Goal: Check status: Check status

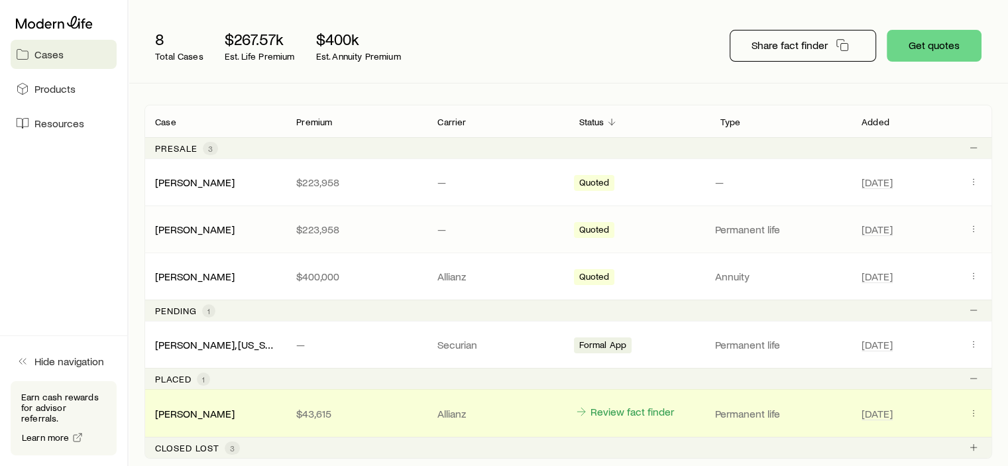
scroll to position [148, 0]
click at [64, 127] on span "Resources" at bounding box center [59, 123] width 50 height 13
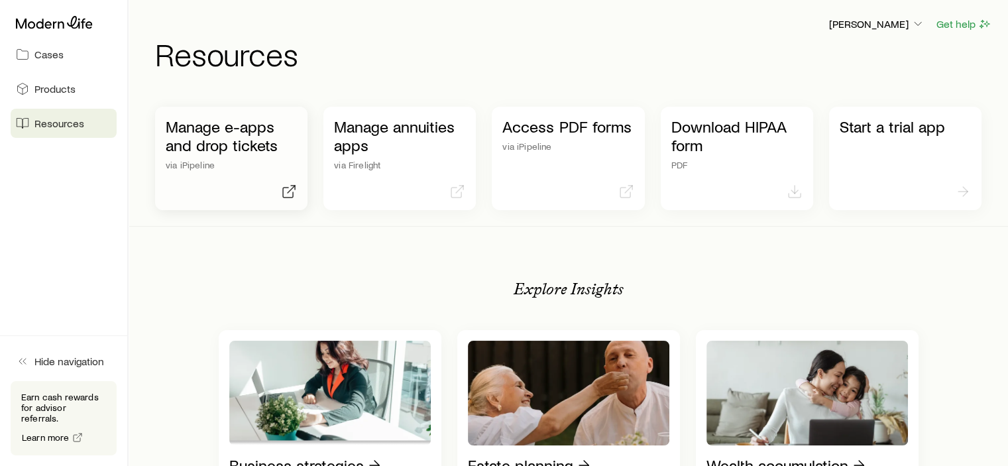
click at [209, 133] on p "Manage e-apps and drop tickets" at bounding box center [231, 135] width 131 height 37
click at [46, 56] on span "Cases" at bounding box center [48, 54] width 29 height 13
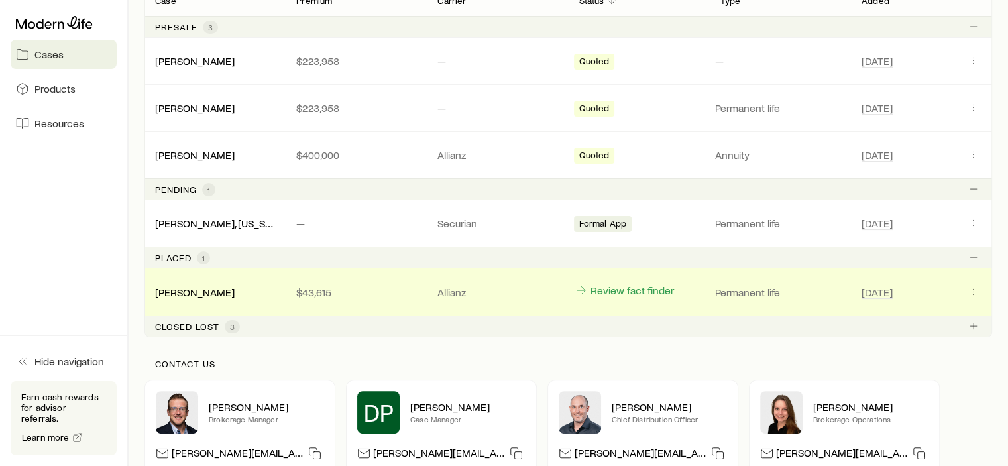
scroll to position [272, 0]
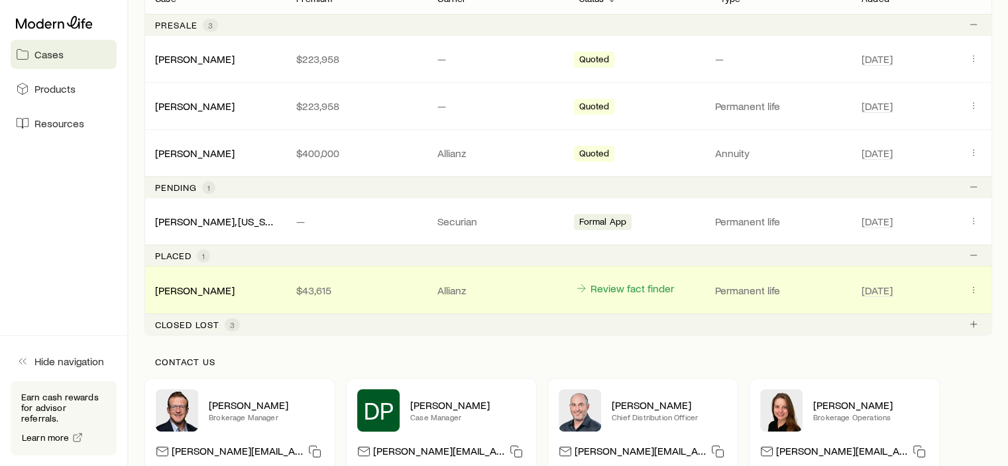
click at [236, 323] on span "3" at bounding box center [232, 324] width 15 height 13
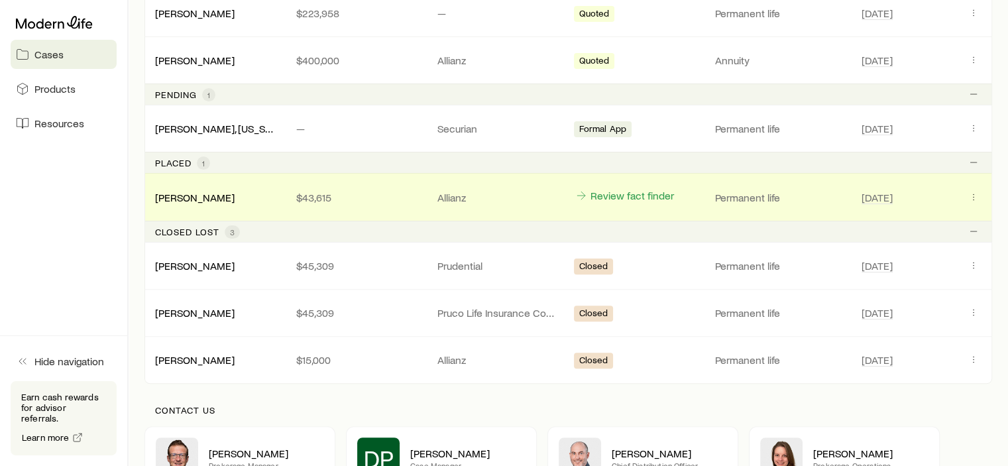
scroll to position [366, 0]
click at [469, 264] on p "Prudential" at bounding box center [497, 264] width 120 height 13
click at [184, 263] on link "[PERSON_NAME]" at bounding box center [196, 263] width 80 height 13
